Goal: Transaction & Acquisition: Purchase product/service

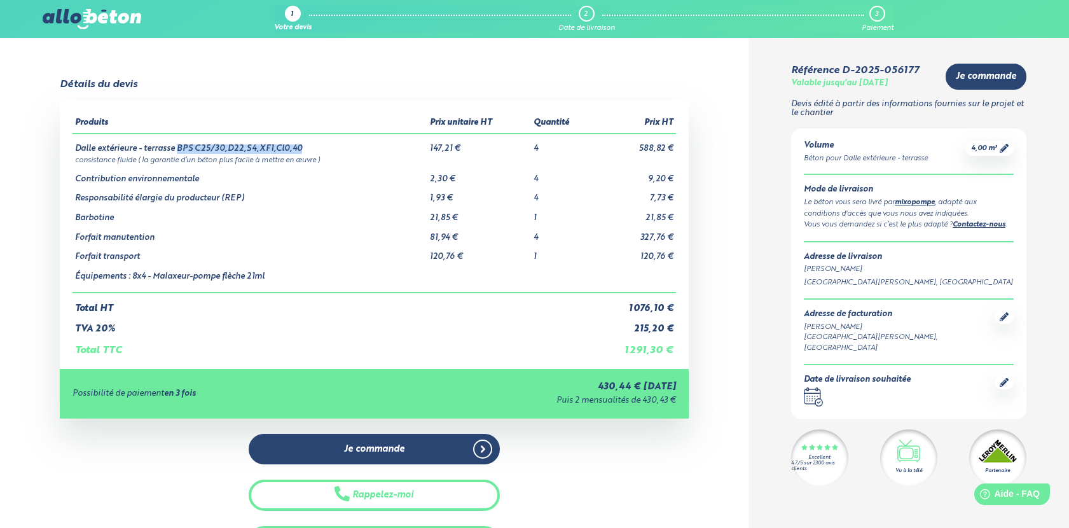
drag, startPoint x: 178, startPoint y: 147, endPoint x: 302, endPoint y: 151, distance: 123.5
click at [302, 151] on td "Dalle extérieure - terrasse BPS C25/30,D22,S4,XF1,Cl0,40" at bounding box center [250, 144] width 355 height 20
drag, startPoint x: 76, startPoint y: 276, endPoint x: 282, endPoint y: 277, distance: 205.5
click at [282, 277] on td "Équipements : 8x4 - Malaxeur-pompe flèche 21ml" at bounding box center [250, 277] width 355 height 31
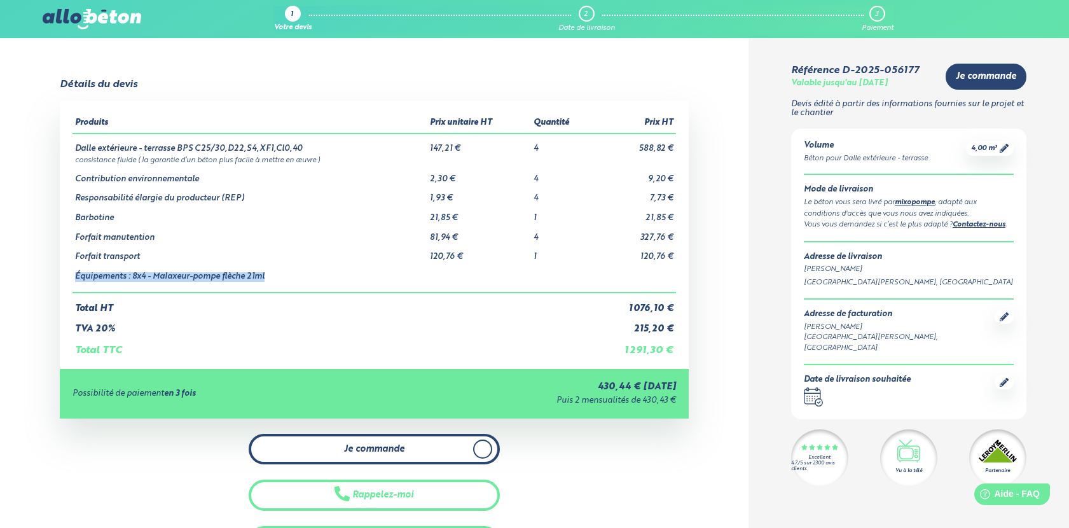
click at [389, 449] on span "Je commande" at bounding box center [374, 449] width 60 height 11
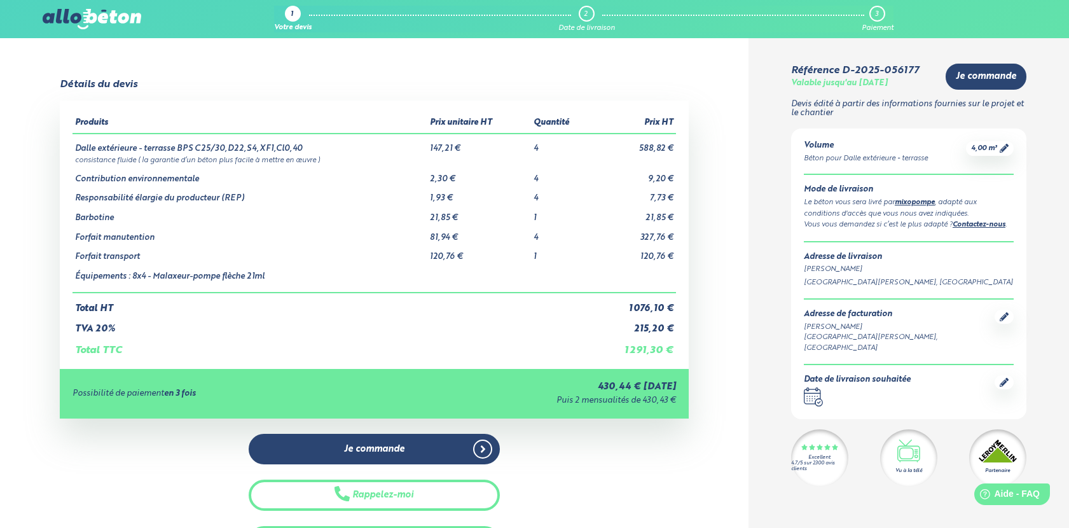
click at [736, 412] on div "Détails du devis Produits Prix unitaire HT Quantité Prix HT Dalle extérieure - …" at bounding box center [374, 318] width 749 height 478
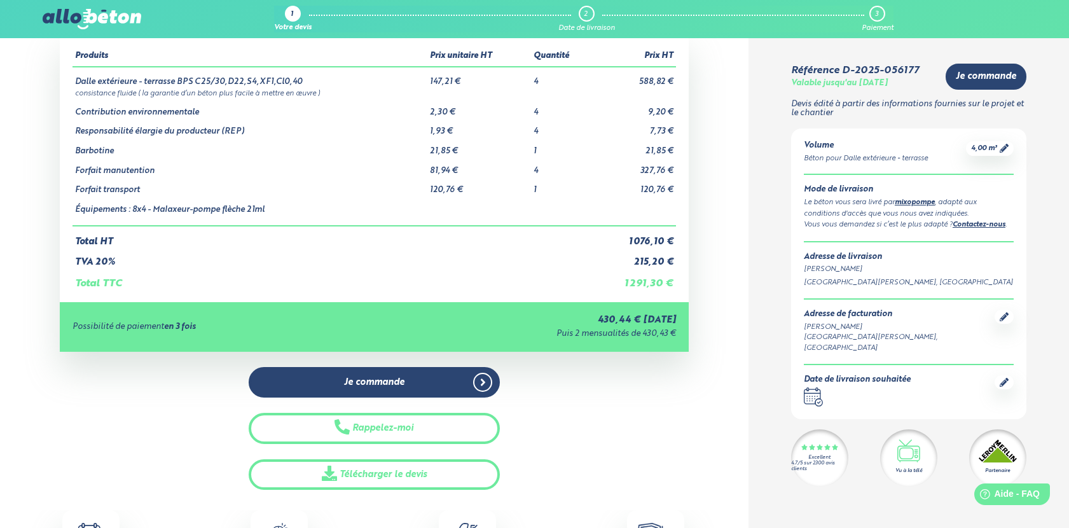
scroll to position [104, 0]
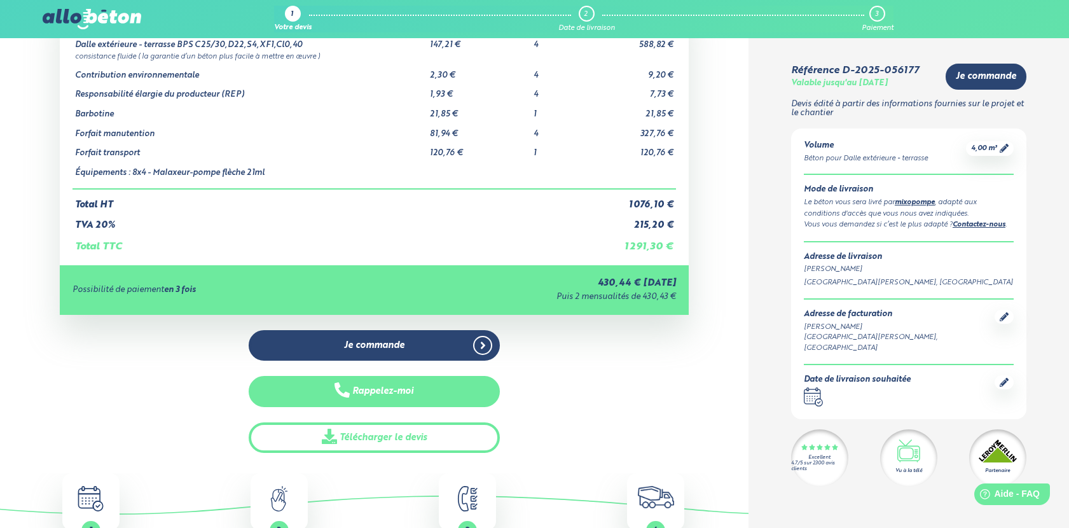
click at [394, 391] on button "Rappelez-moi" at bounding box center [374, 391] width 251 height 31
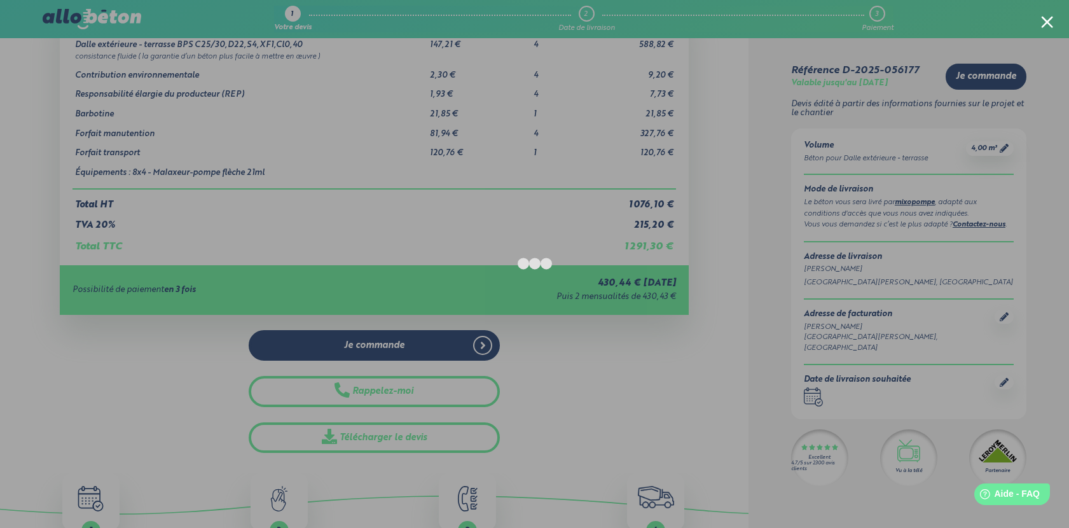
click at [176, 376] on div at bounding box center [534, 264] width 1069 height 528
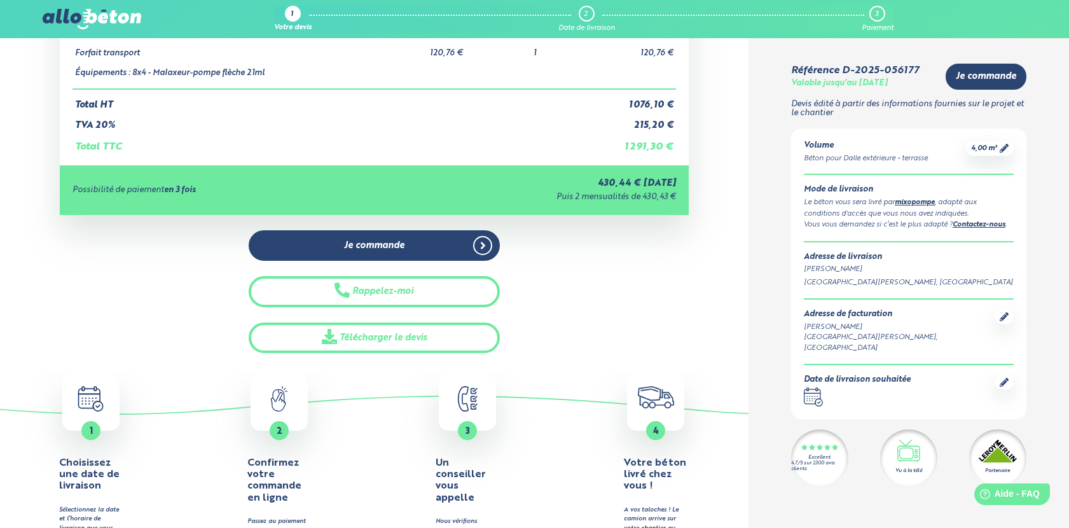
scroll to position [0, 0]
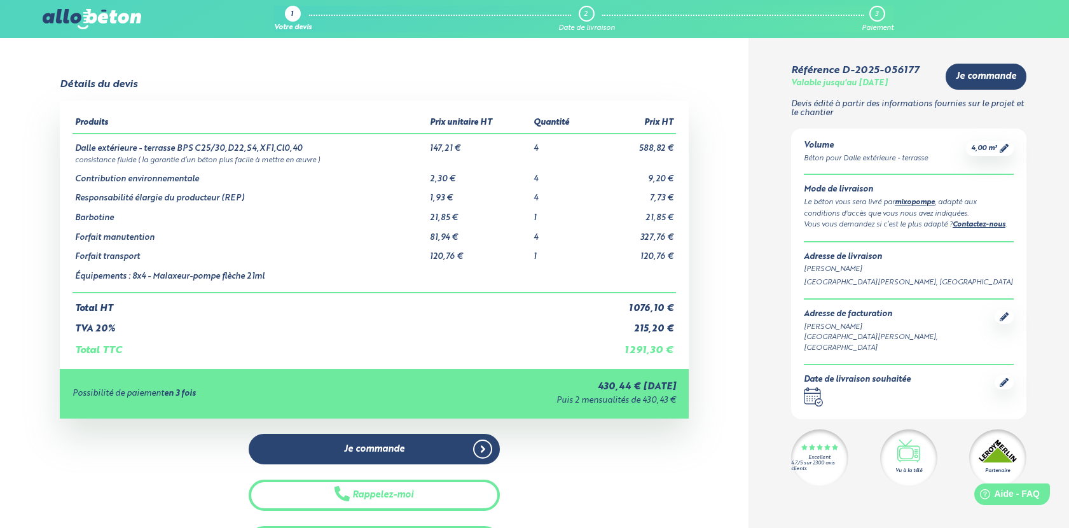
click at [721, 239] on div "Détails du devis Produits Prix unitaire HT Quantité Prix HT Dalle extérieure - …" at bounding box center [374, 318] width 749 height 478
click at [975, 150] on span "4,00 m³" at bounding box center [984, 149] width 26 height 10
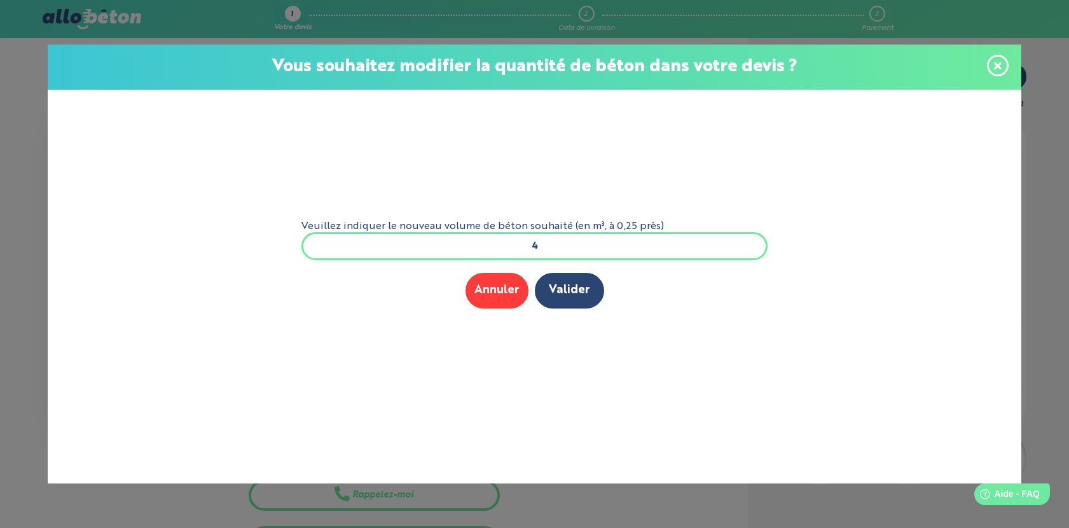
drag, startPoint x: 557, startPoint y: 242, endPoint x: 516, endPoint y: 242, distance: 40.7
click at [517, 242] on input "4" at bounding box center [535, 246] width 467 height 28
type input "5"
click at [569, 286] on button "Valider" at bounding box center [569, 290] width 69 height 35
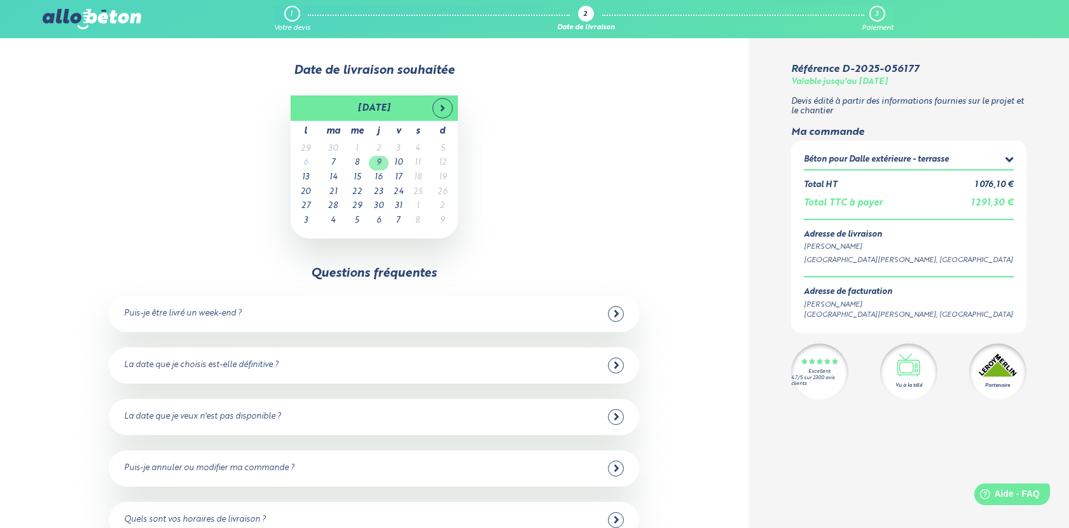
click at [383, 166] on td "9" at bounding box center [379, 163] width 20 height 15
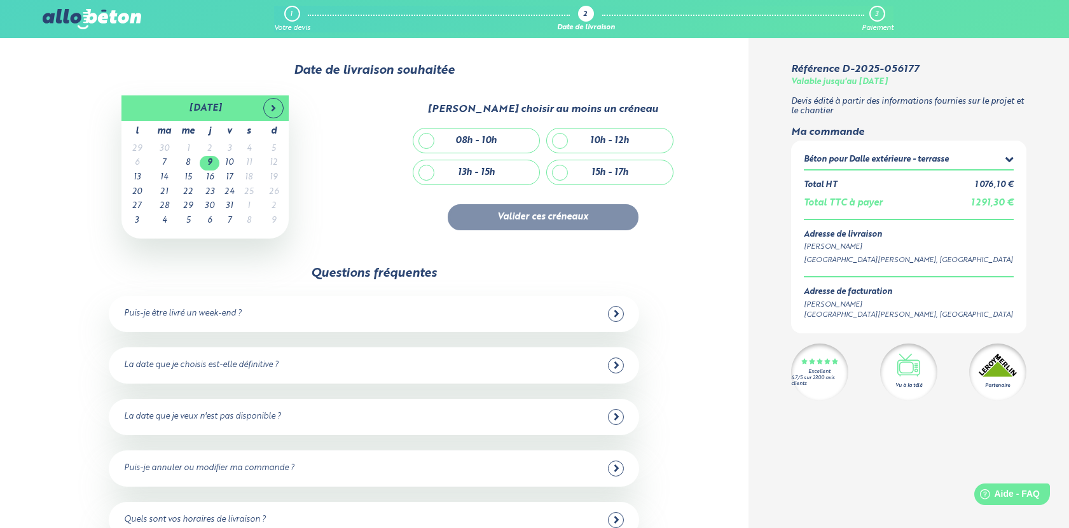
click at [425, 137] on div "08h - 10h" at bounding box center [476, 140] width 126 height 24
checkbox input "true"
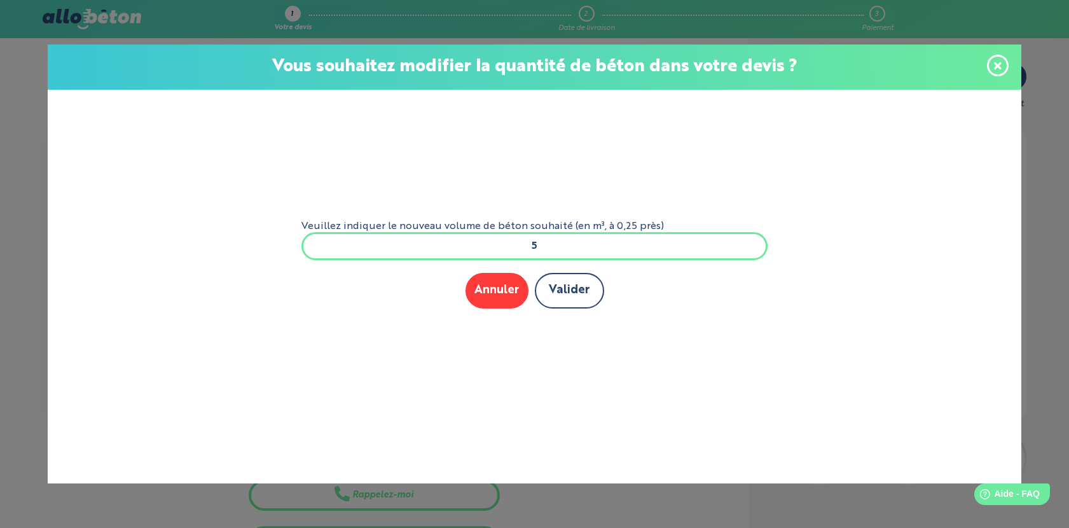
click at [552, 290] on button "Valider" at bounding box center [569, 290] width 69 height 35
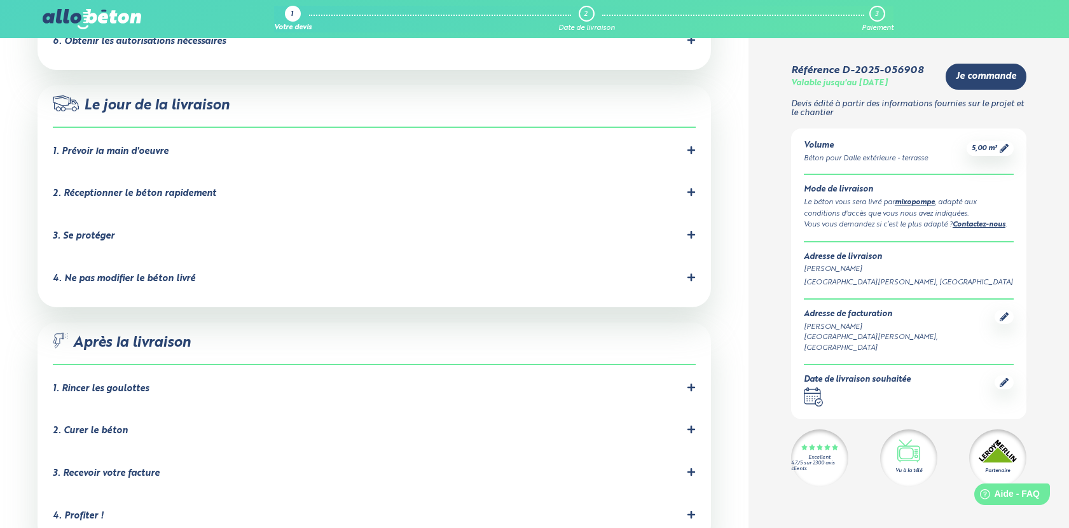
scroll to position [1134, 0]
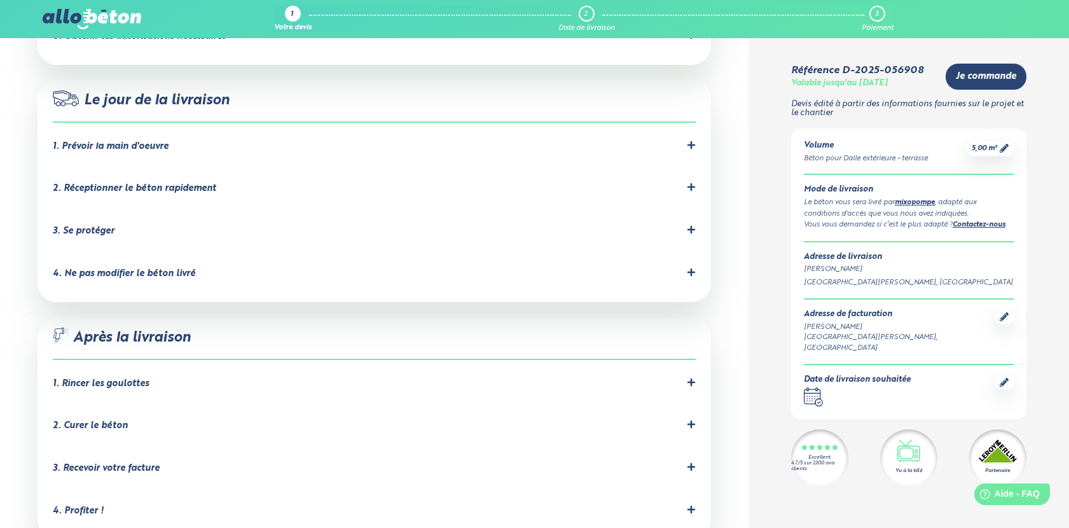
click at [142, 141] on div "1. Prévoir la main d'oeuvre" at bounding box center [111, 146] width 116 height 11
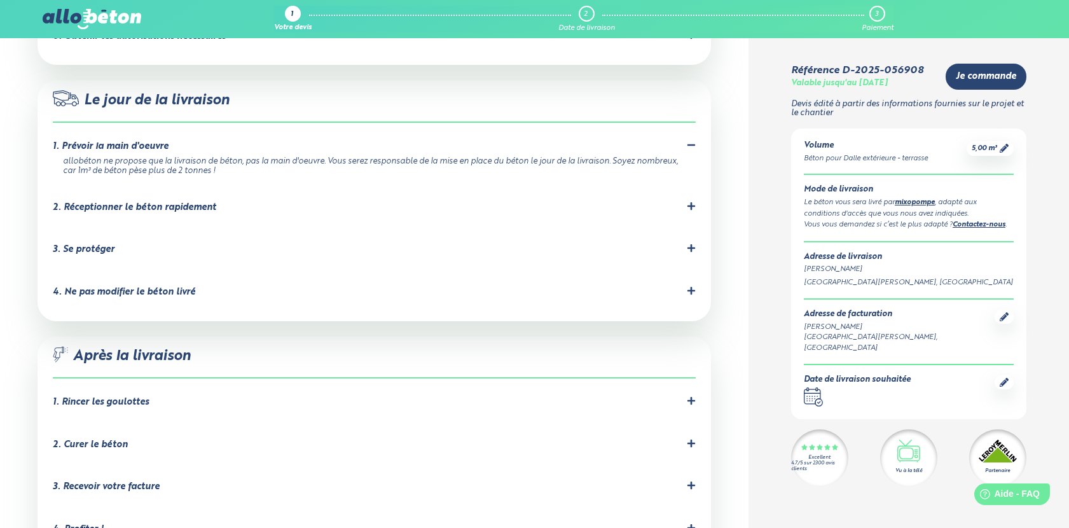
click at [148, 202] on div "2. Réceptionner le béton rapidement" at bounding box center [134, 207] width 163 height 11
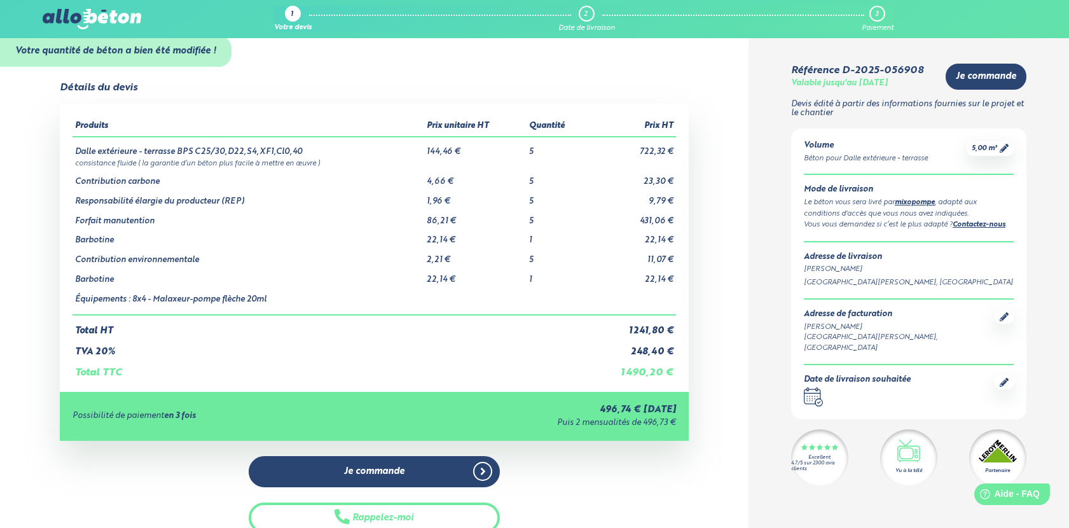
scroll to position [0, 0]
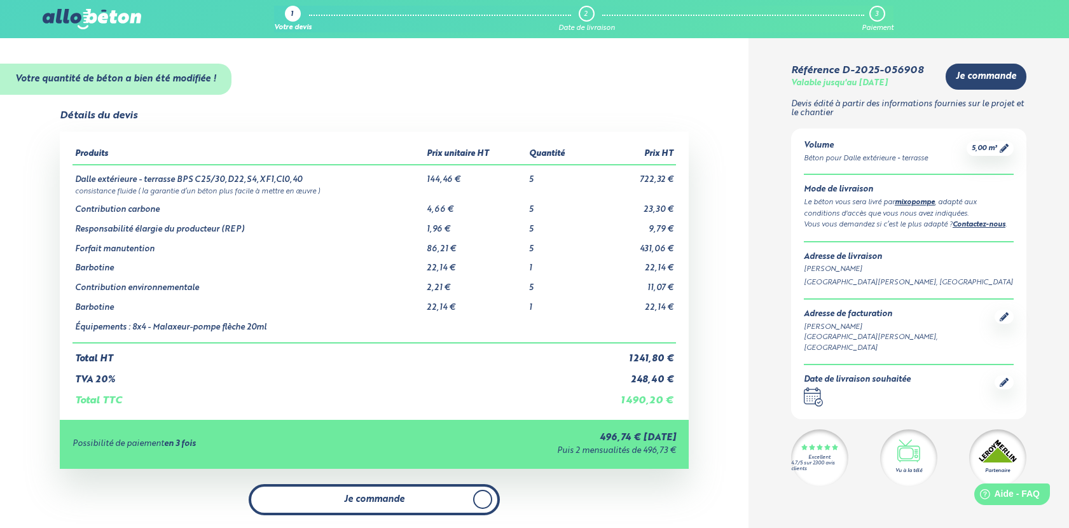
click at [482, 500] on icon at bounding box center [482, 499] width 4 height 7
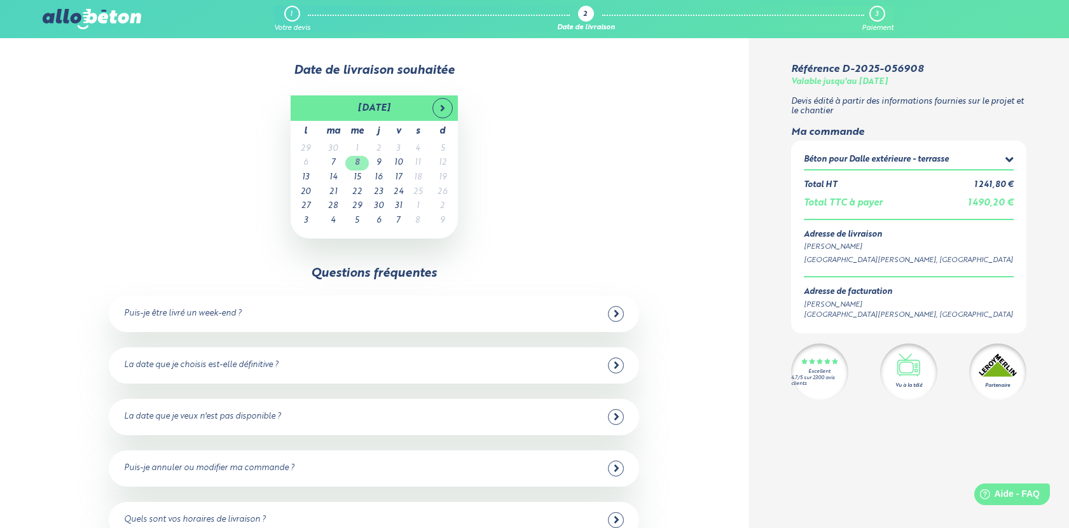
click at [359, 165] on td "8" at bounding box center [357, 163] width 24 height 15
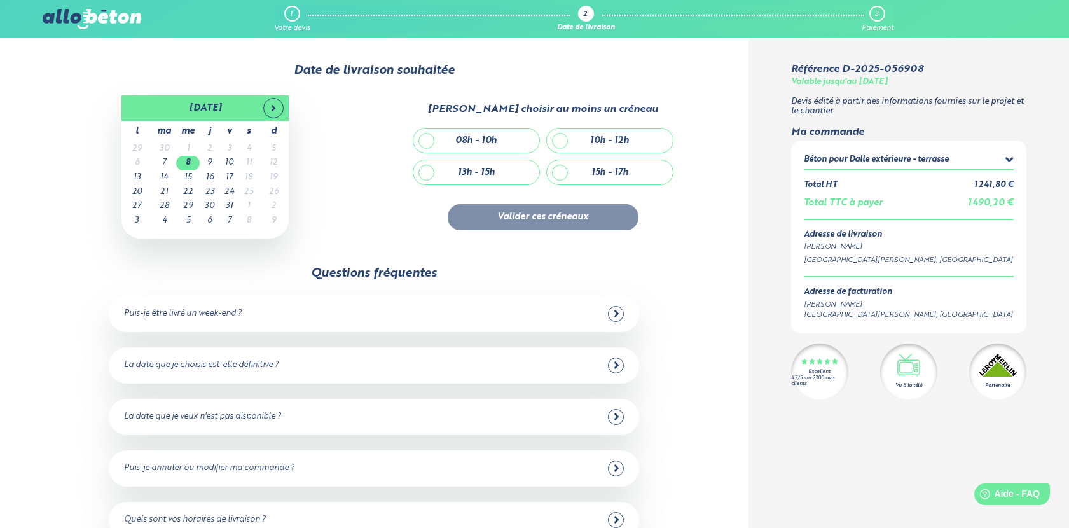
click at [492, 140] on div "08h - 10h" at bounding box center [475, 140] width 41 height 11
checkbox input "true"
click at [551, 218] on button "Valider ces créneaux" at bounding box center [543, 217] width 191 height 26
